Goal: Book appointment/travel/reservation

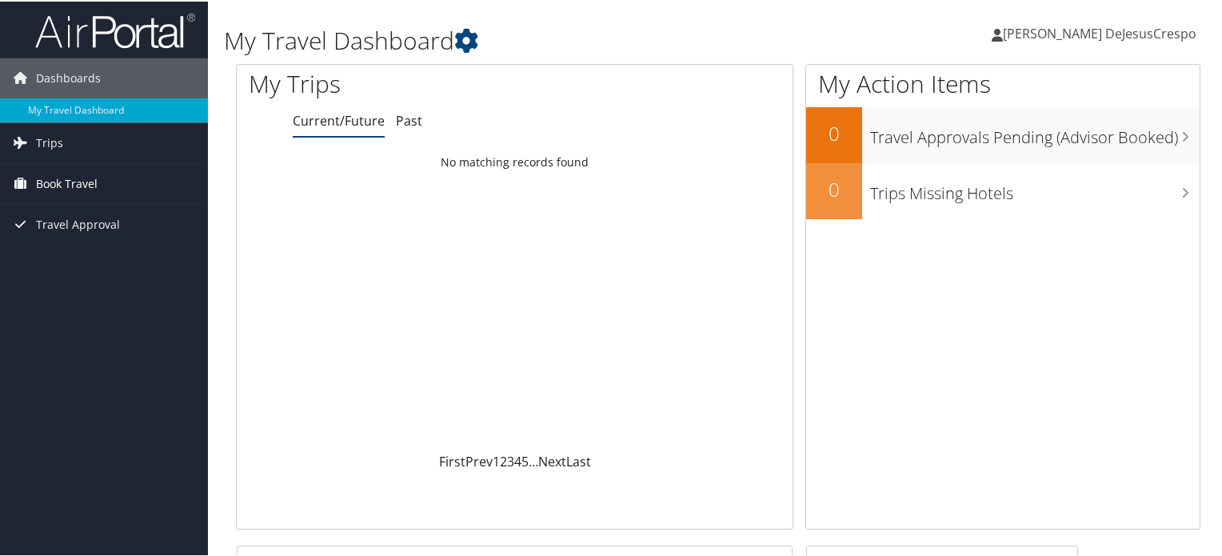
click at [42, 183] on span "Book Travel" at bounding box center [67, 182] width 62 height 40
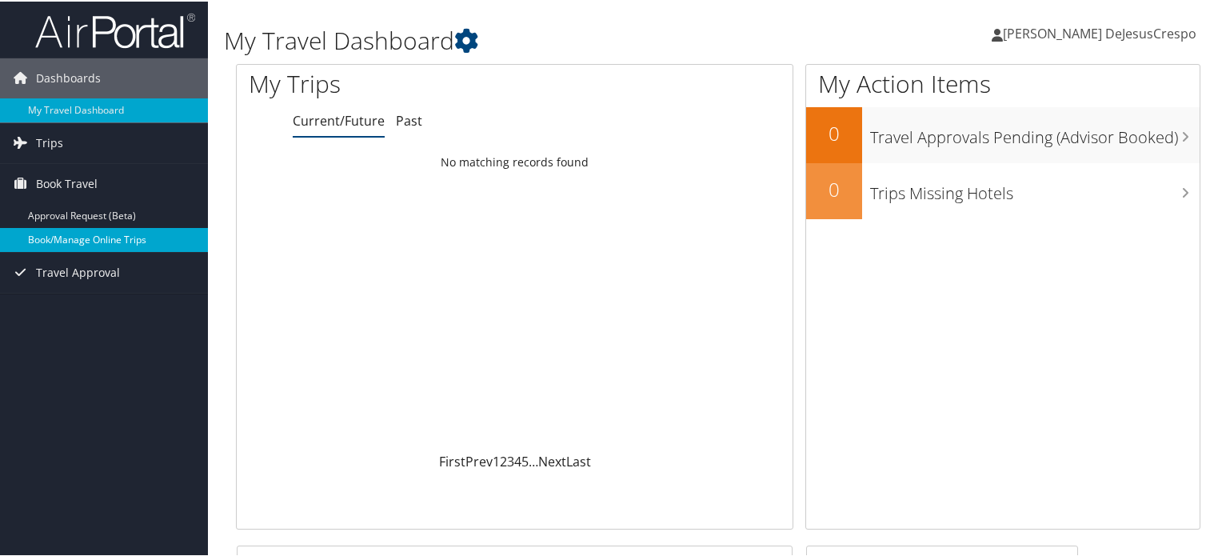
click at [84, 232] on link "Book/Manage Online Trips" at bounding box center [104, 238] width 208 height 24
click at [78, 230] on link "Book/Manage Online Trips" at bounding box center [104, 238] width 208 height 24
